Goal: Transaction & Acquisition: Purchase product/service

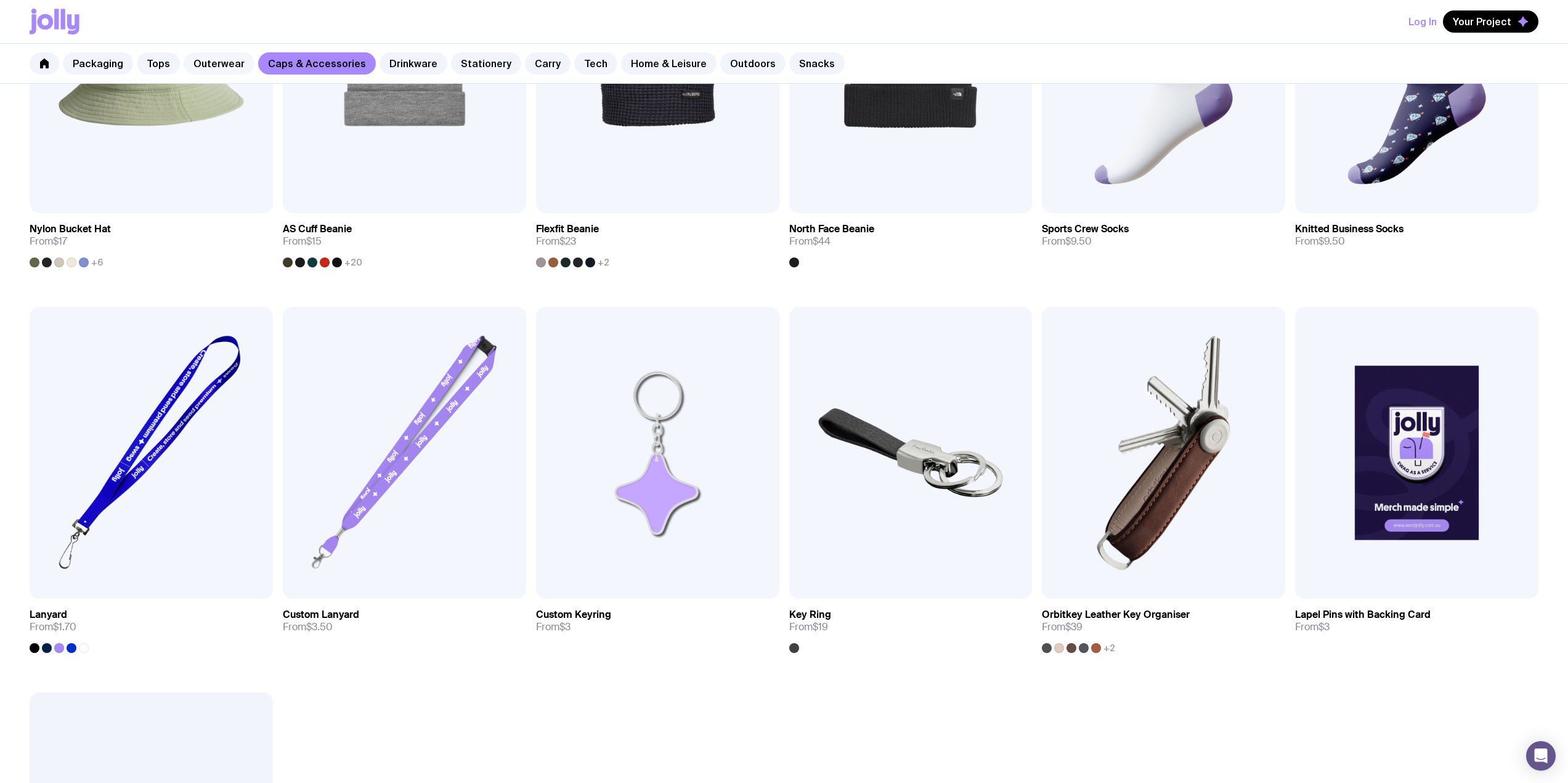
click at [194, 59] on link "Outerwear" at bounding box center [219, 63] width 71 height 22
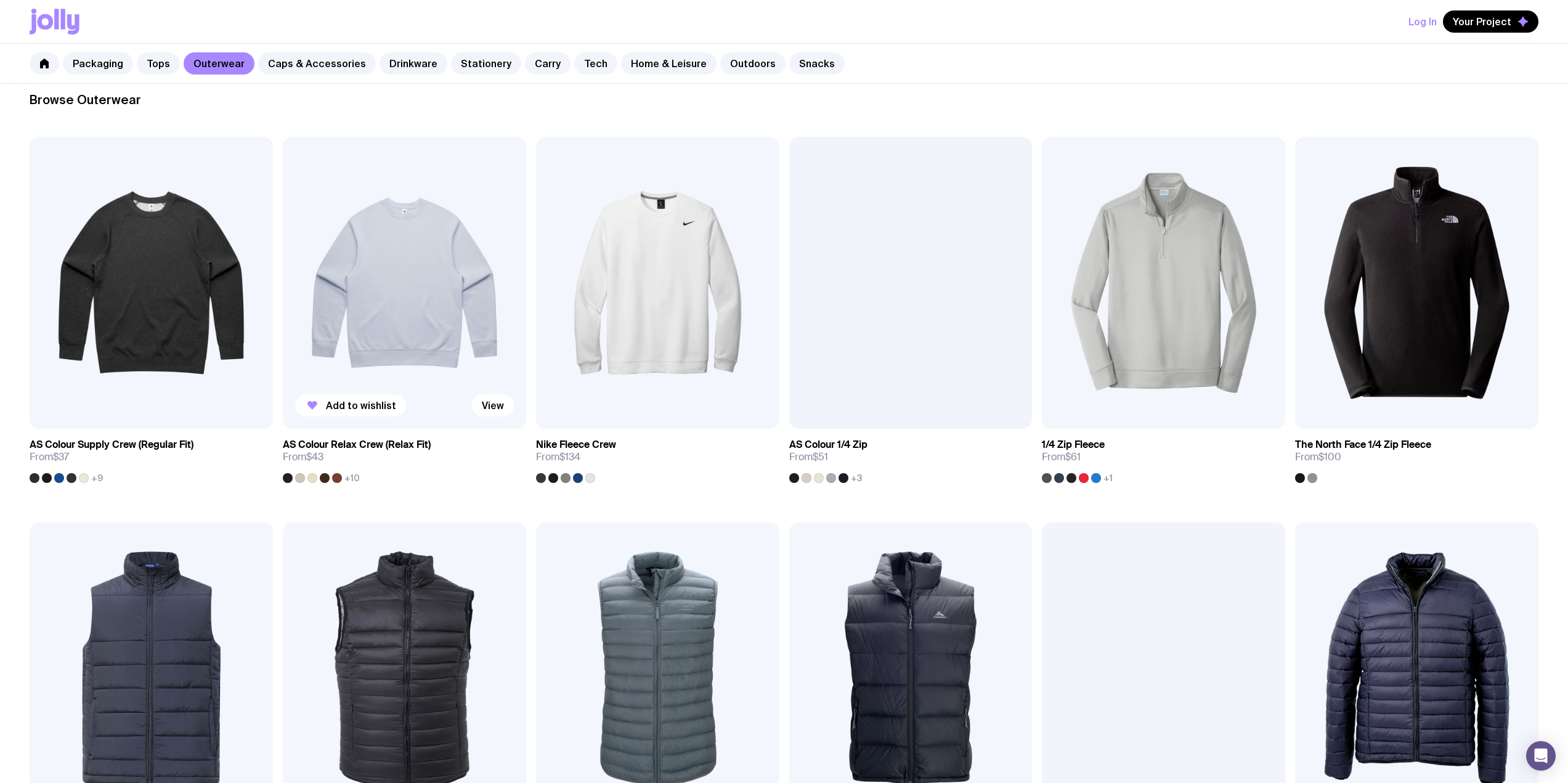
scroll to position [185, 0]
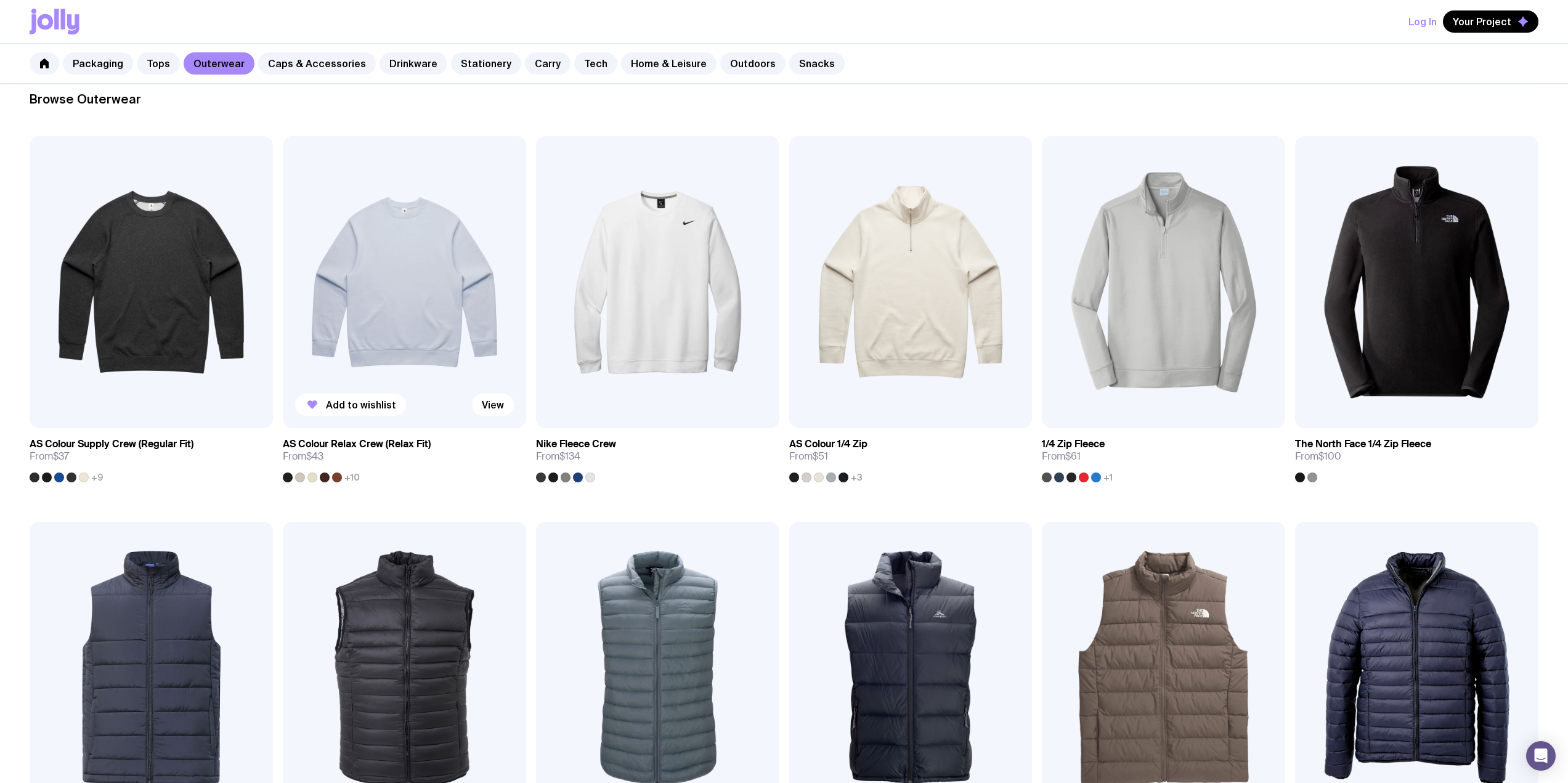
click at [420, 338] on img at bounding box center [405, 282] width 243 height 292
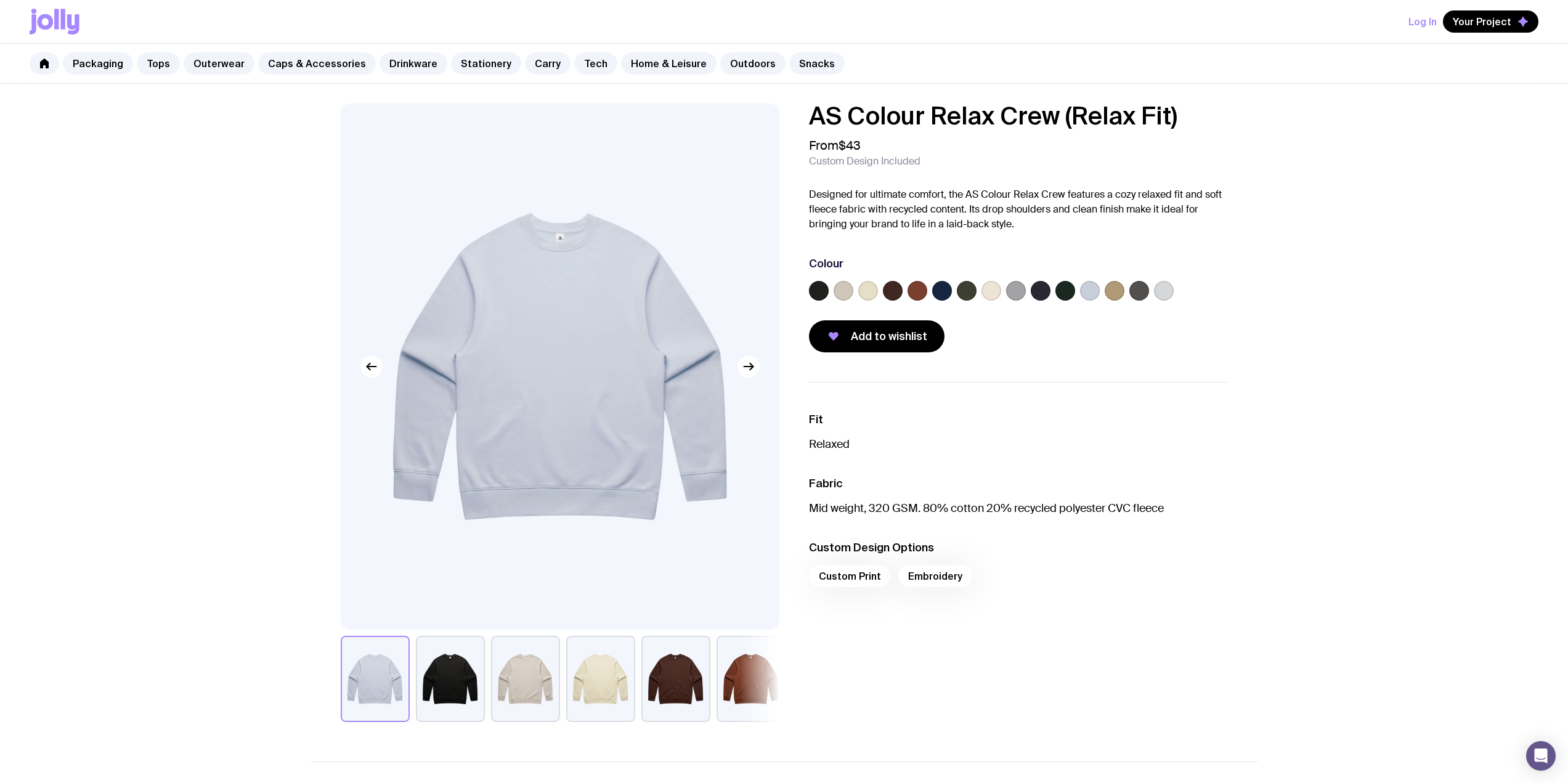
click at [1113, 293] on label at bounding box center [1115, 291] width 20 height 20
click at [0, 0] on input "radio" at bounding box center [0, 0] width 0 height 0
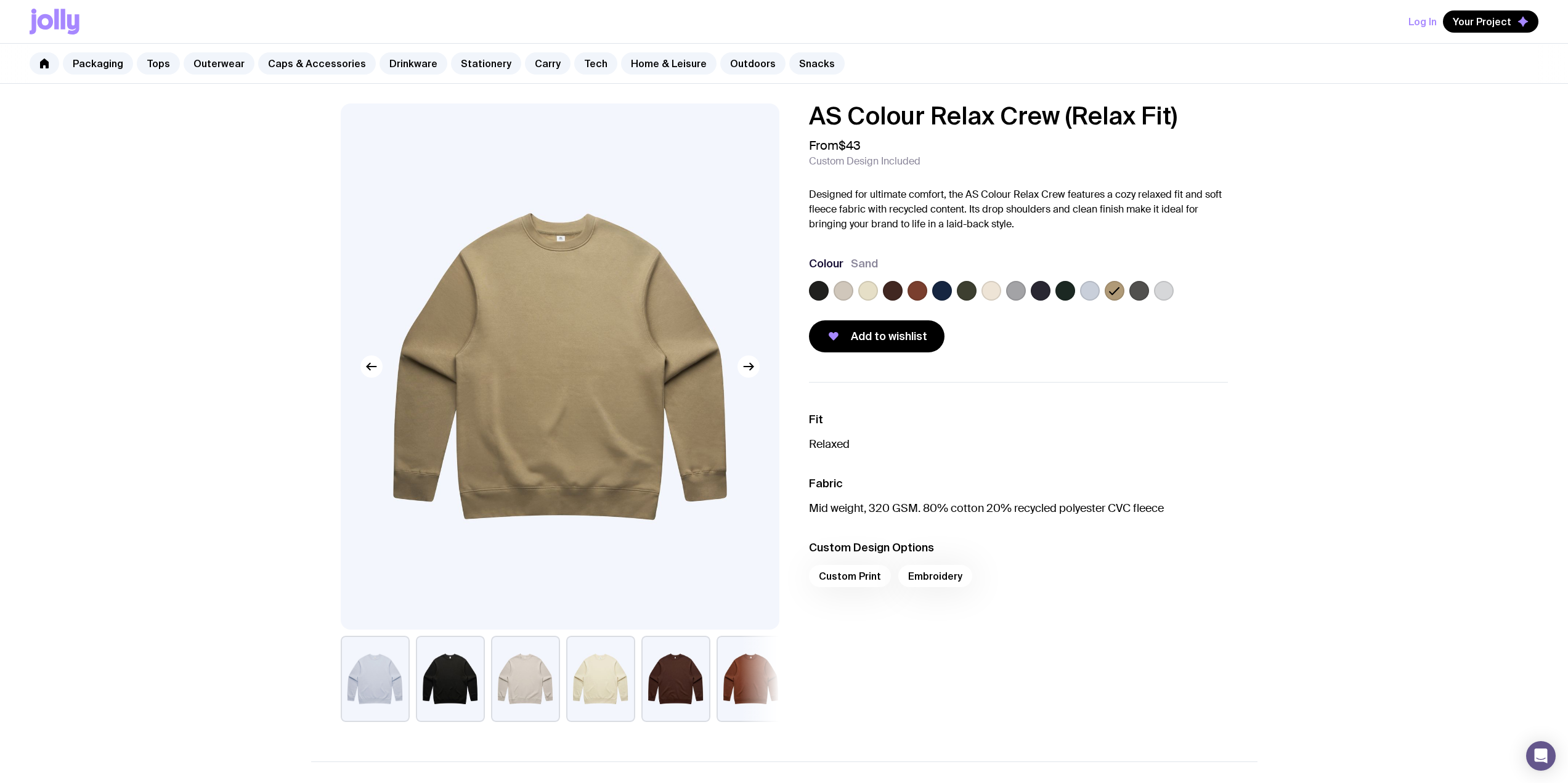
click at [851, 289] on label at bounding box center [843, 291] width 20 height 20
click at [0, 0] on input "radio" at bounding box center [0, 0] width 0 height 0
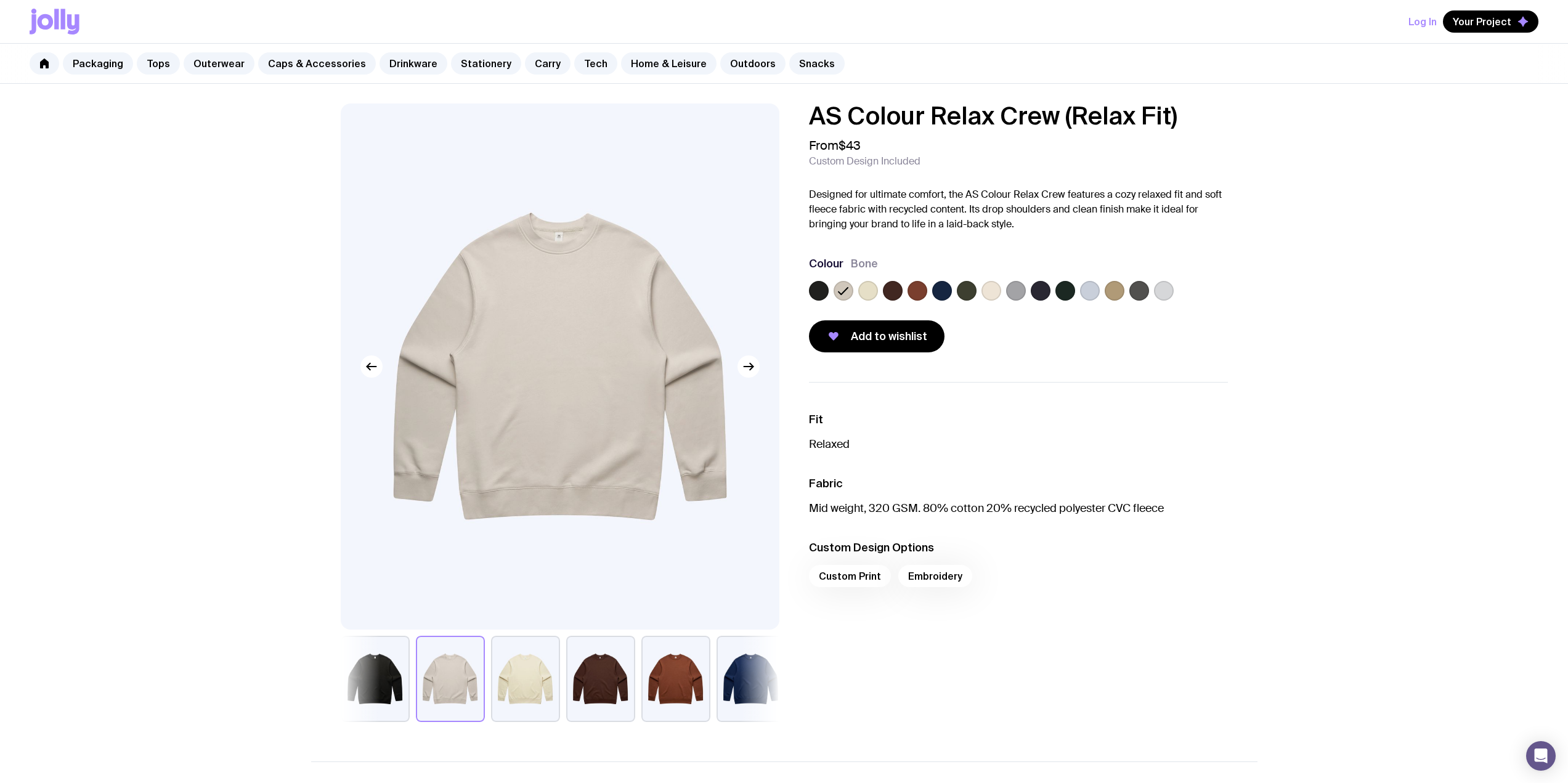
click at [861, 289] on label at bounding box center [868, 291] width 20 height 20
click at [0, 0] on input "radio" at bounding box center [0, 0] width 0 height 0
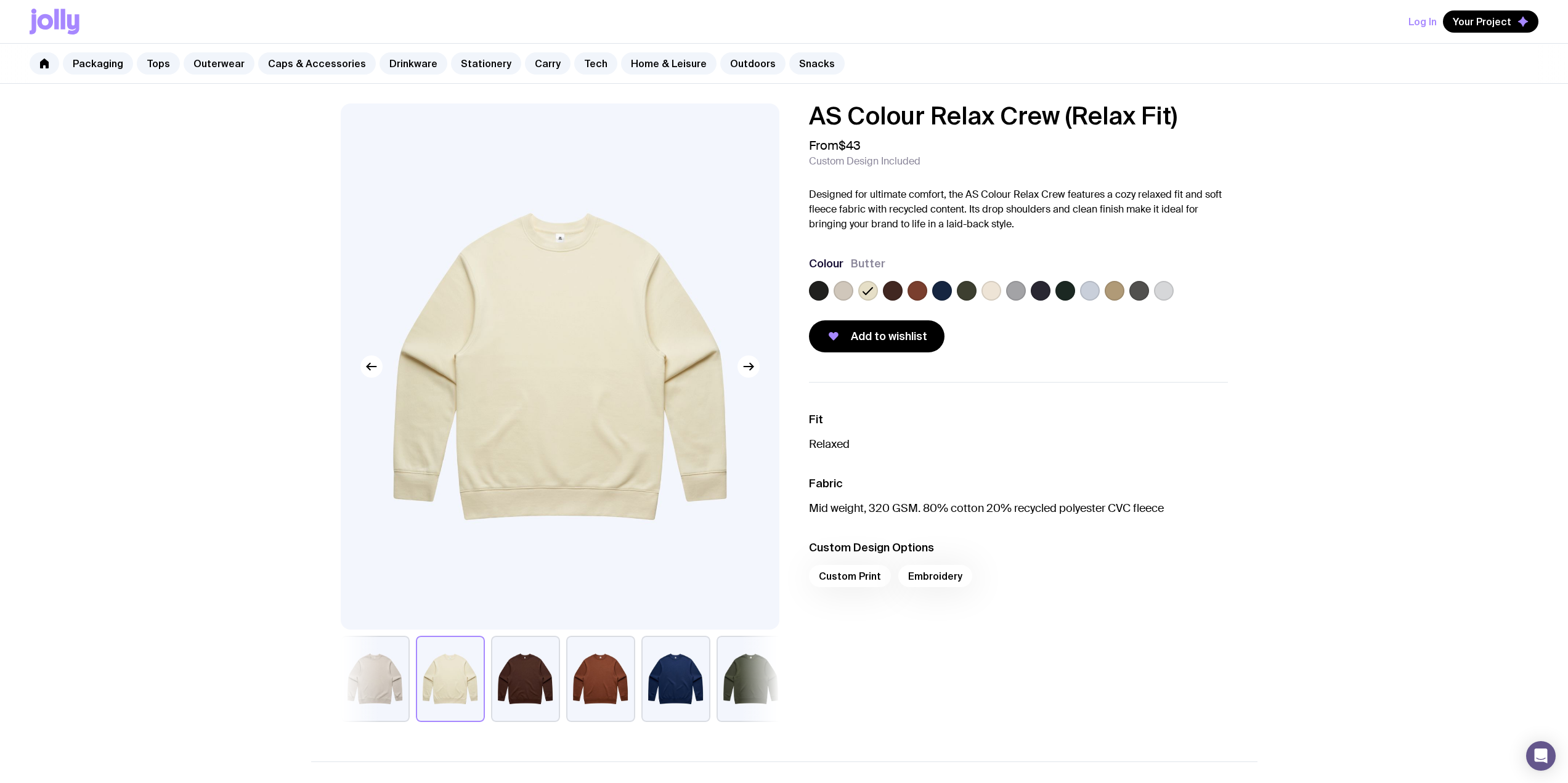
click at [1113, 291] on label at bounding box center [1115, 291] width 20 height 20
click at [0, 0] on input "radio" at bounding box center [0, 0] width 0 height 0
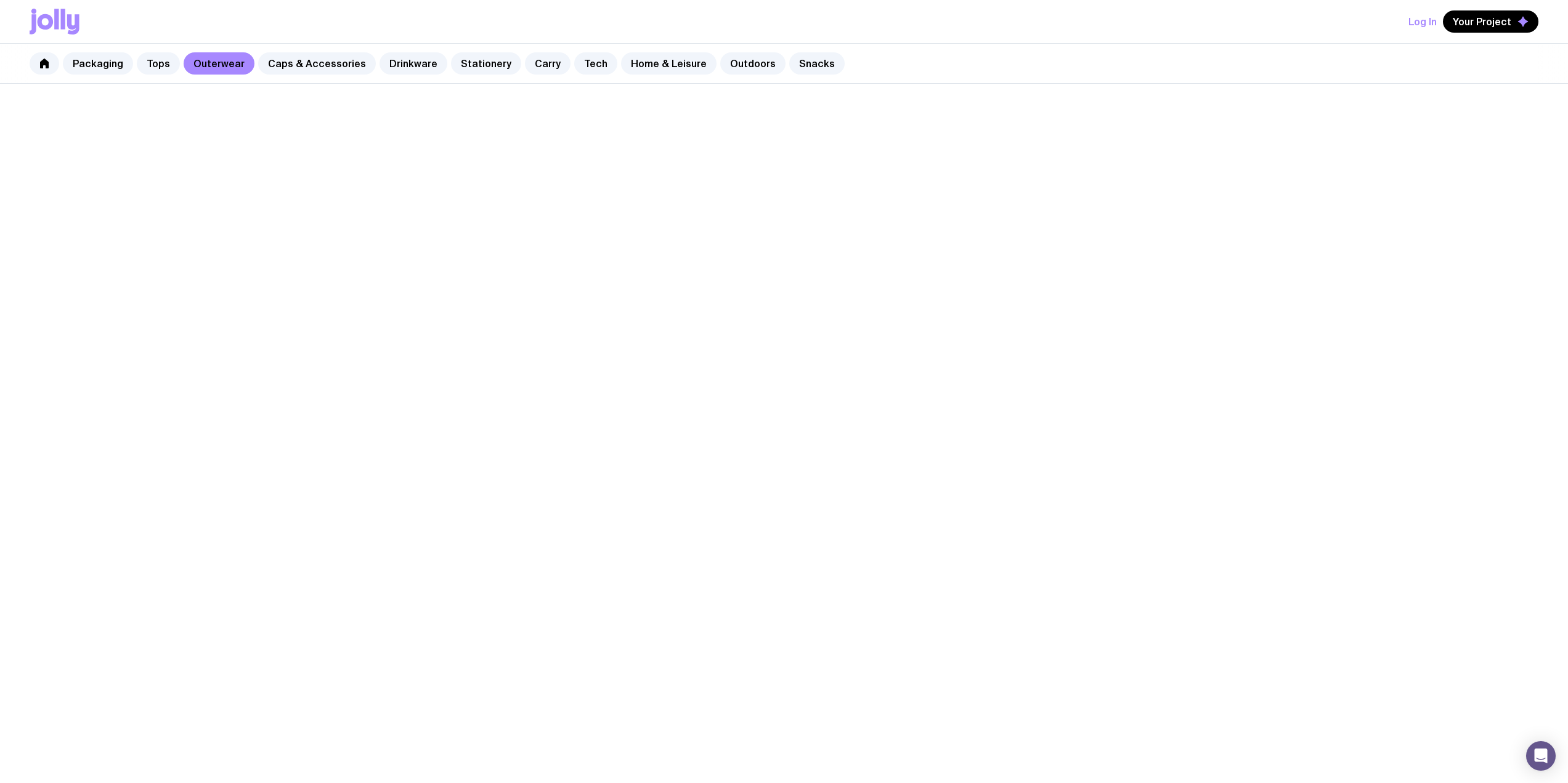
scroll to position [185, 0]
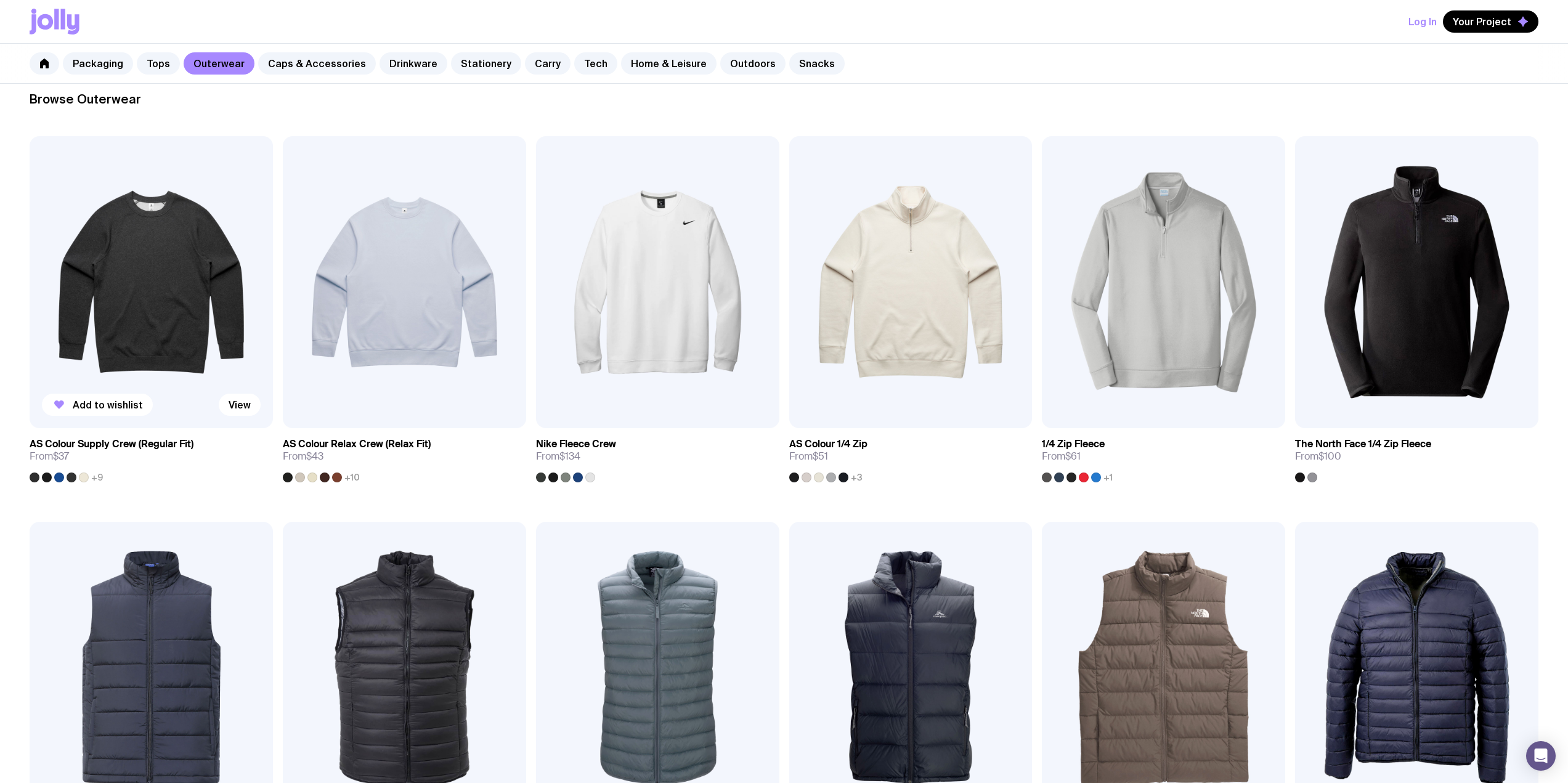
click at [198, 302] on img at bounding box center [151, 282] width 243 height 292
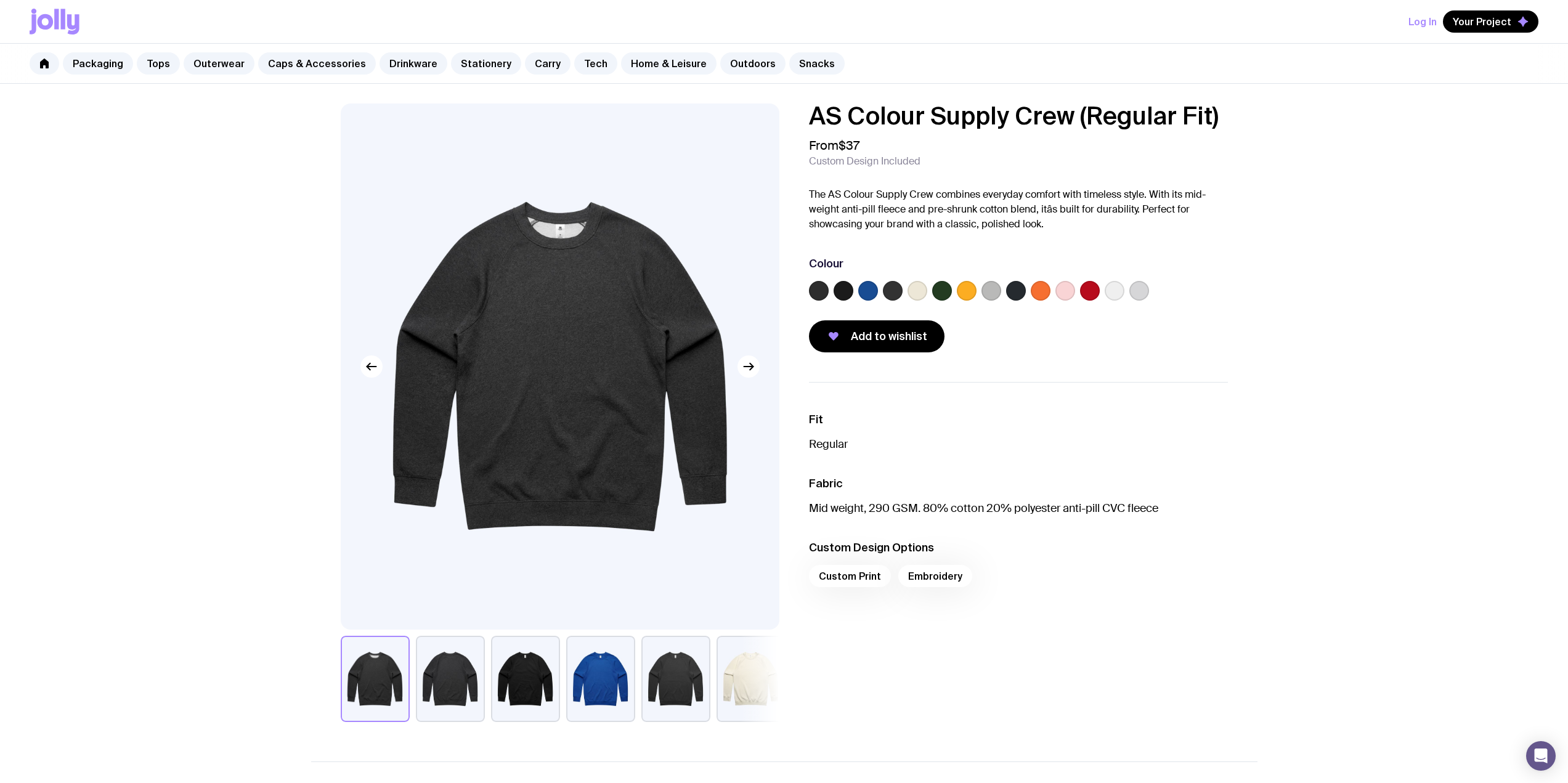
click at [960, 294] on label at bounding box center [967, 291] width 20 height 20
click at [0, 0] on input "radio" at bounding box center [0, 0] width 0 height 0
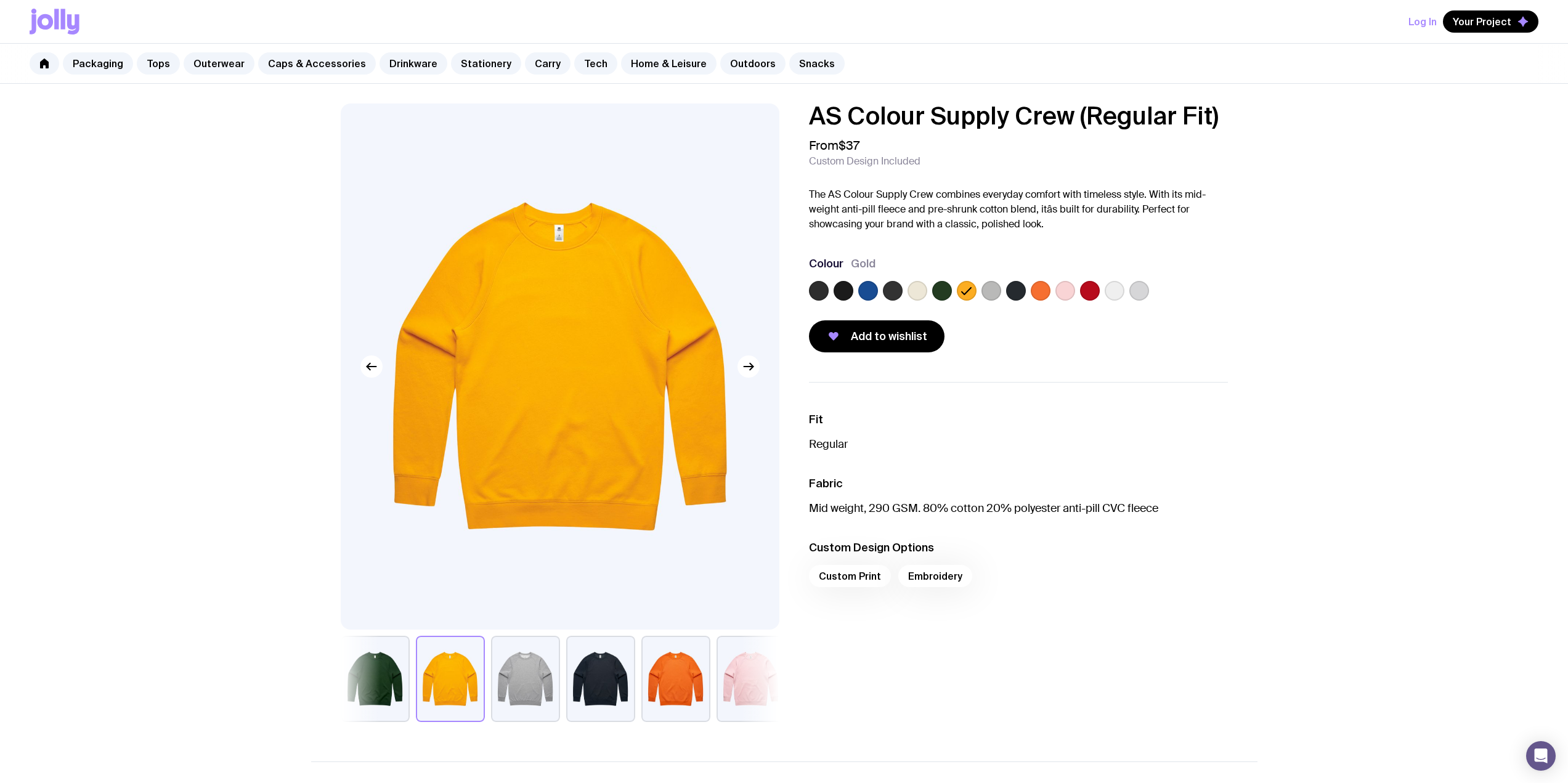
click at [912, 291] on label at bounding box center [917, 291] width 20 height 20
click at [0, 0] on input "radio" at bounding box center [0, 0] width 0 height 0
